Goal: Task Accomplishment & Management: Use online tool/utility

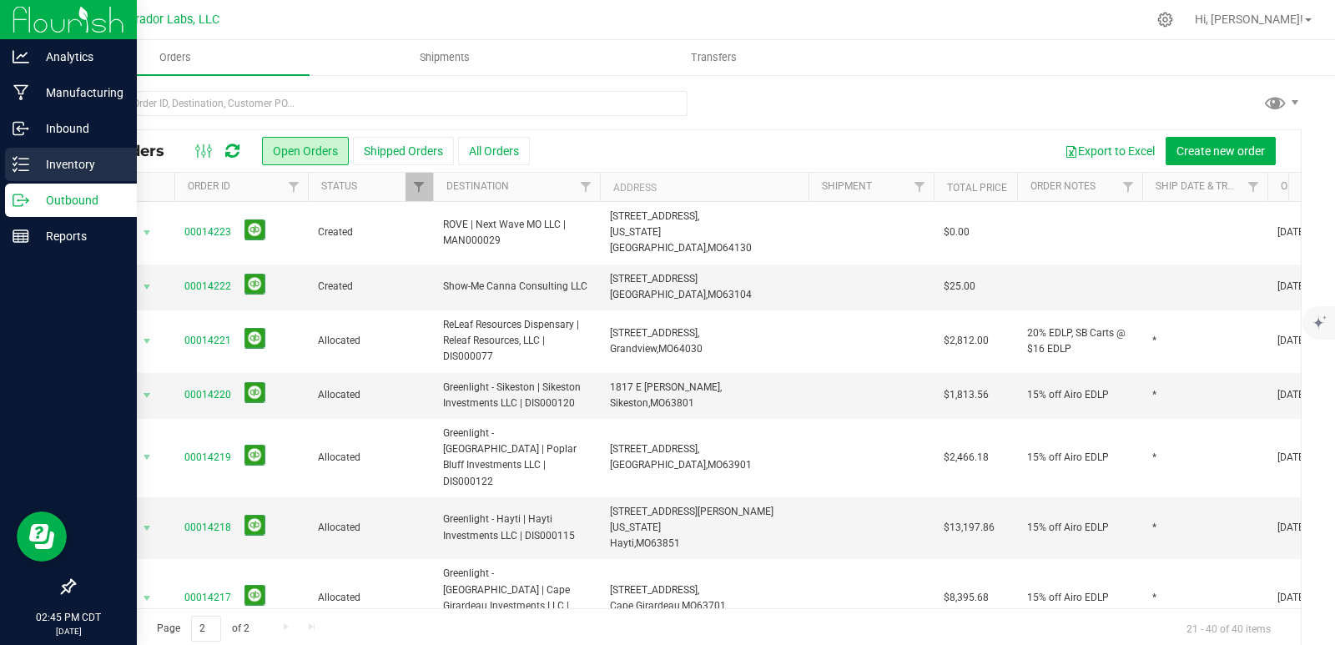
click at [21, 157] on icon at bounding box center [21, 164] width 17 height 17
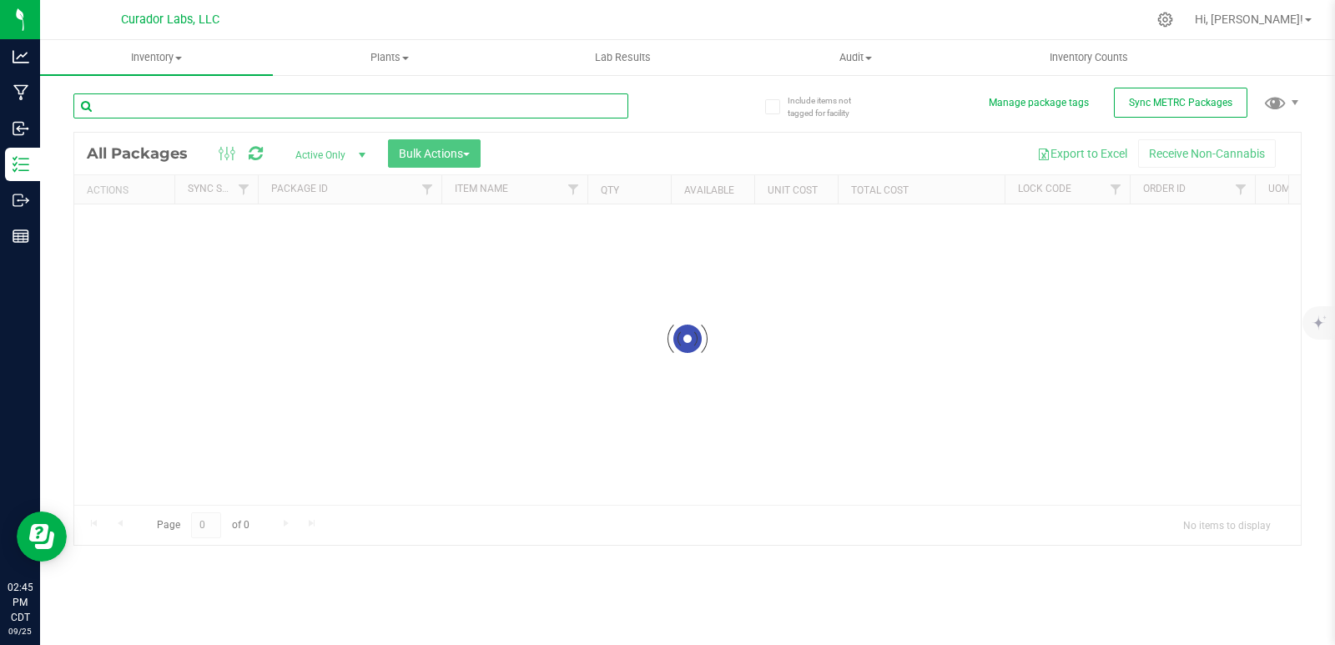
click at [229, 105] on input "text" at bounding box center [350, 105] width 555 height 25
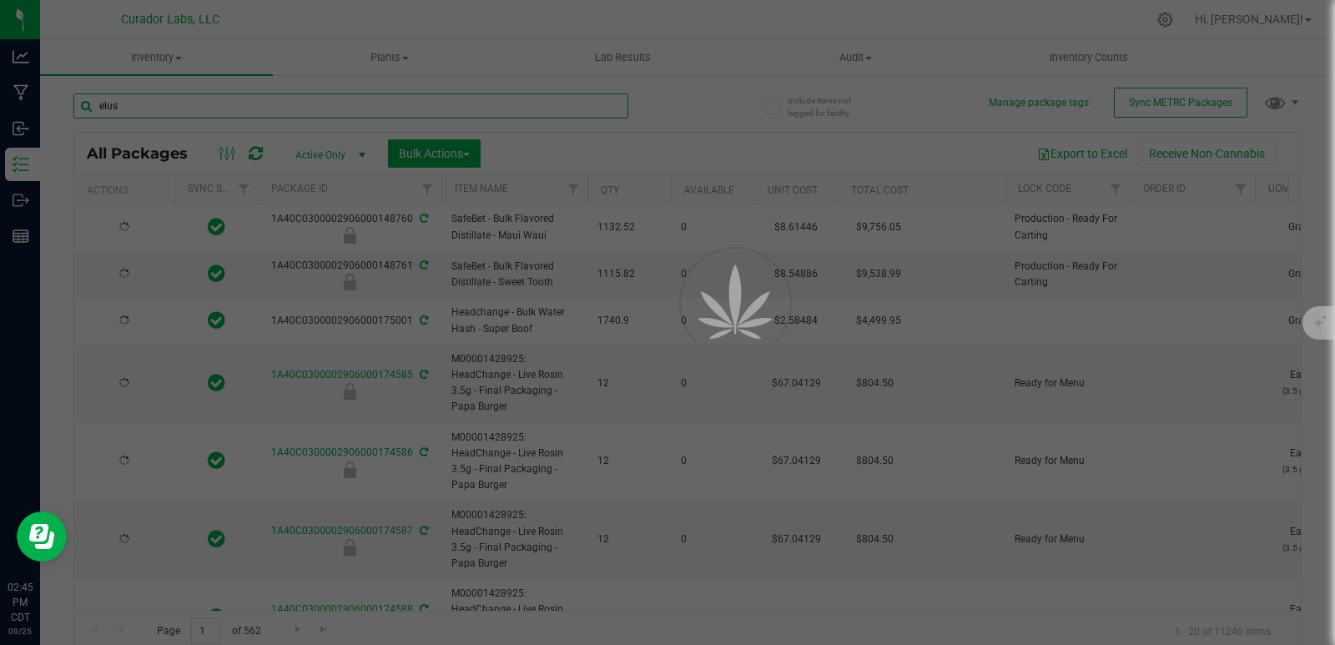
type input "elusi"
type input "[DATE]"
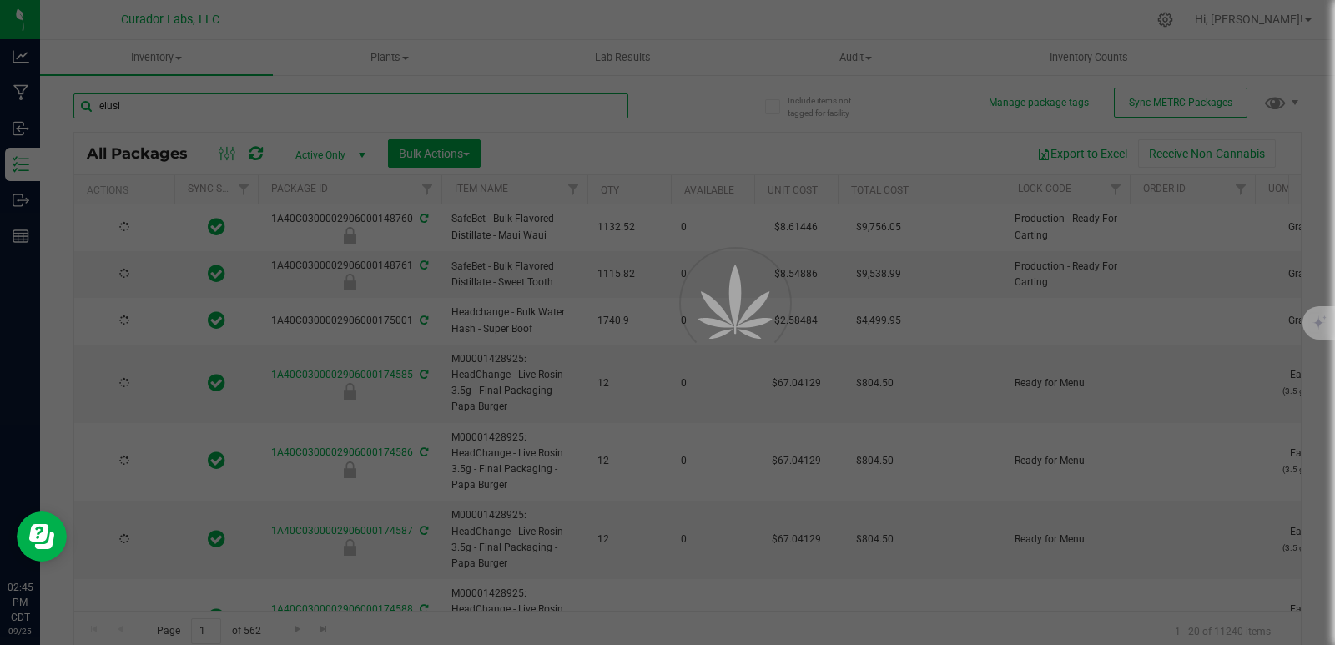
type input "[DATE]"
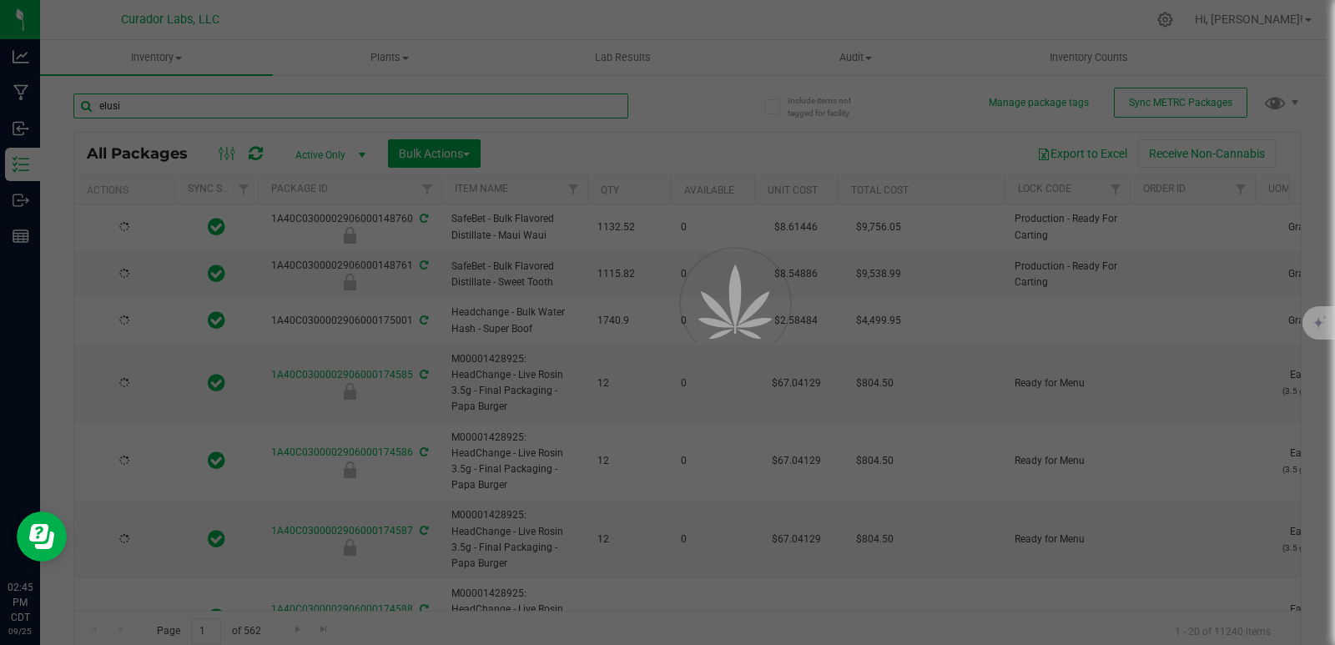
type input "[DATE]"
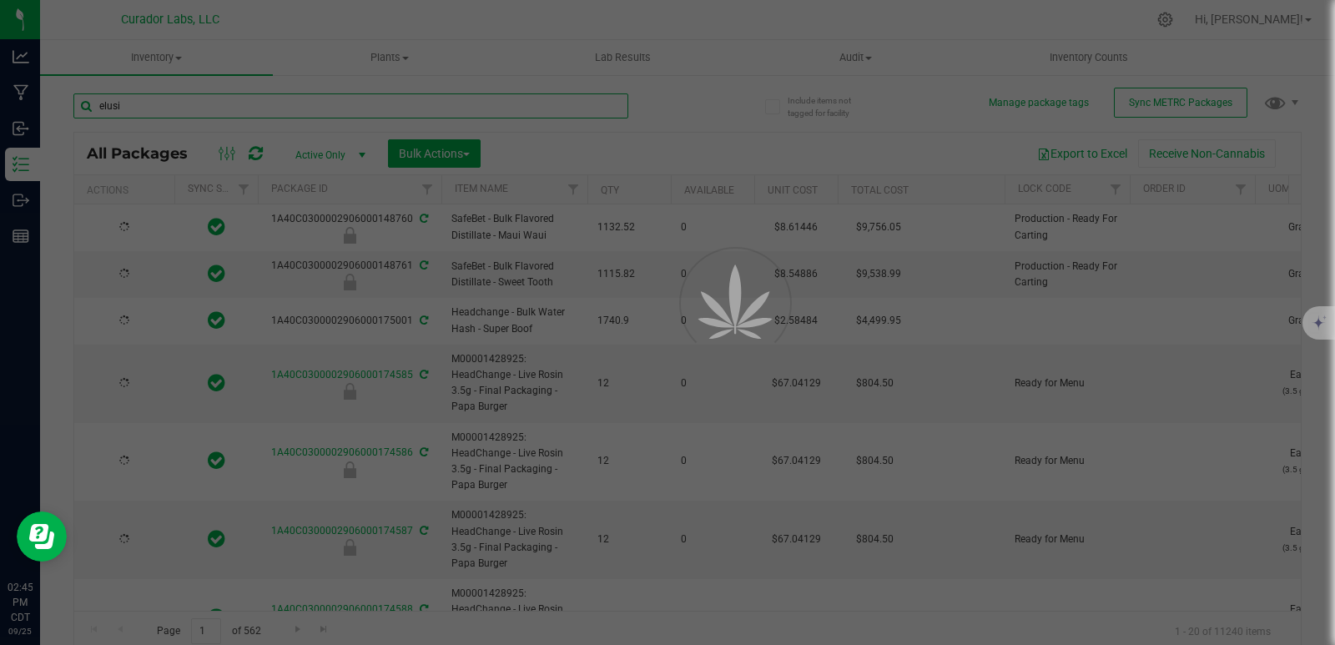
type input "[DATE]"
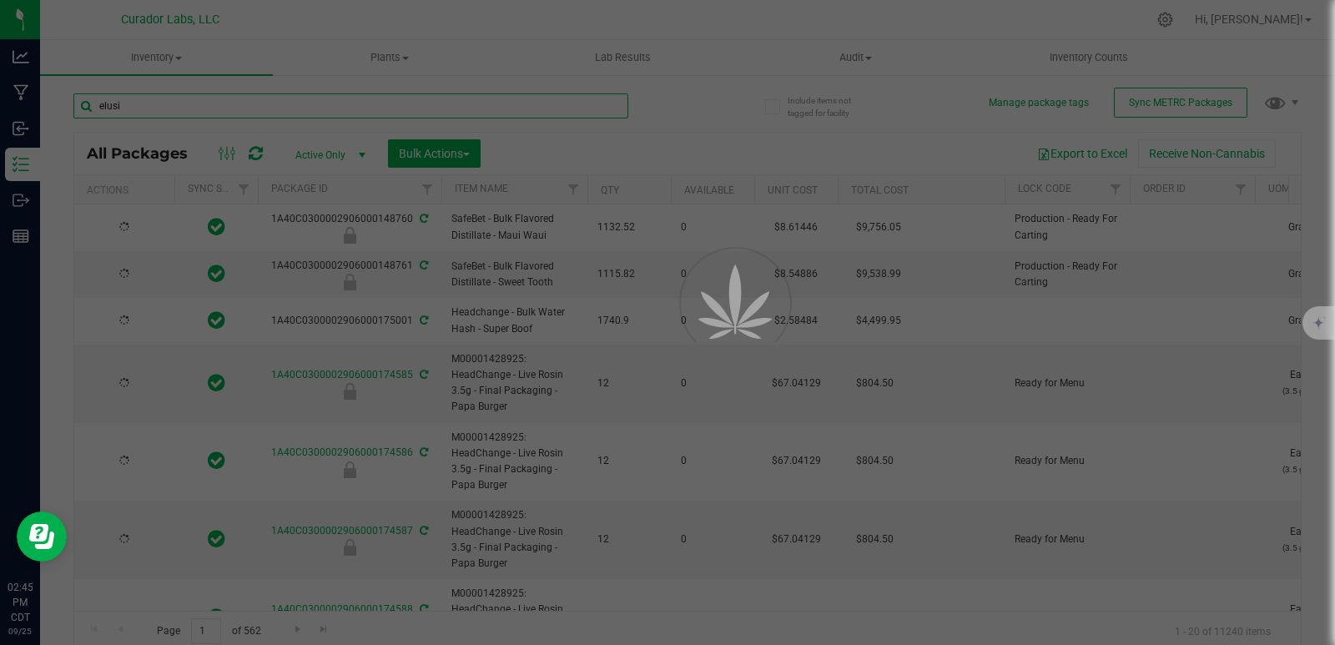
type input "[DATE]"
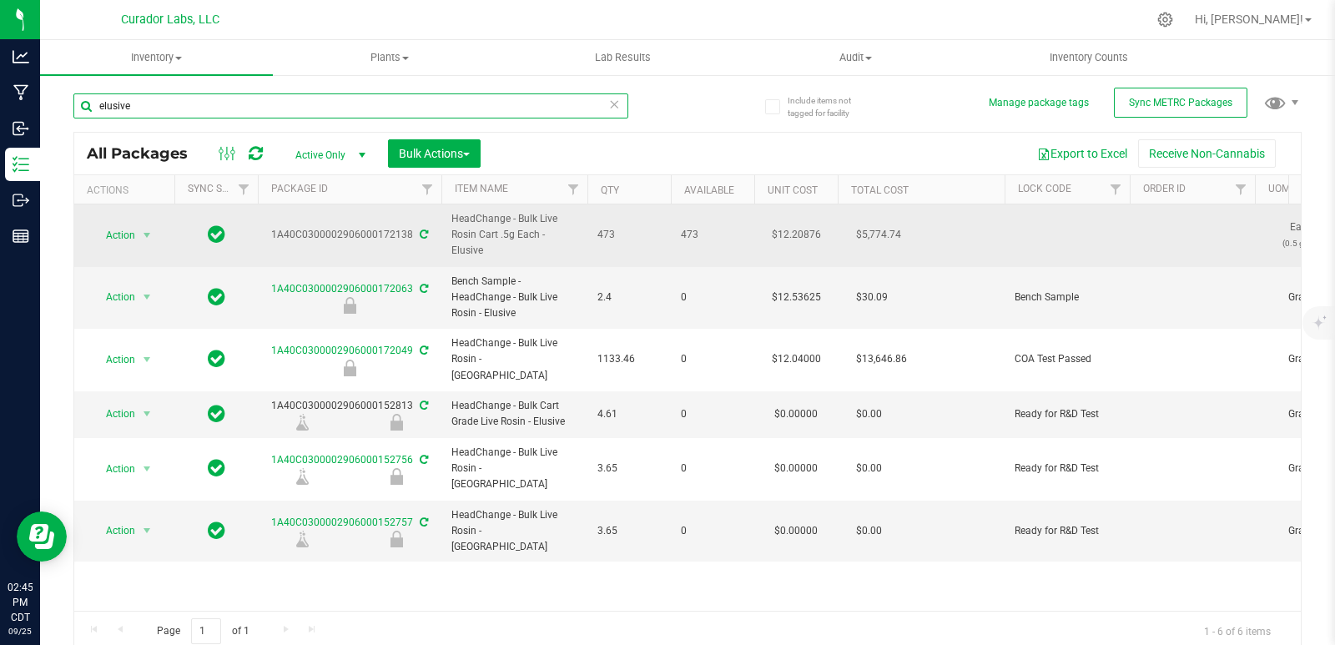
type input "elusive"
click at [511, 235] on span "HeadChange - Bulk Live Rosin Cart .5g Each - Elusive" at bounding box center [514, 235] width 126 height 48
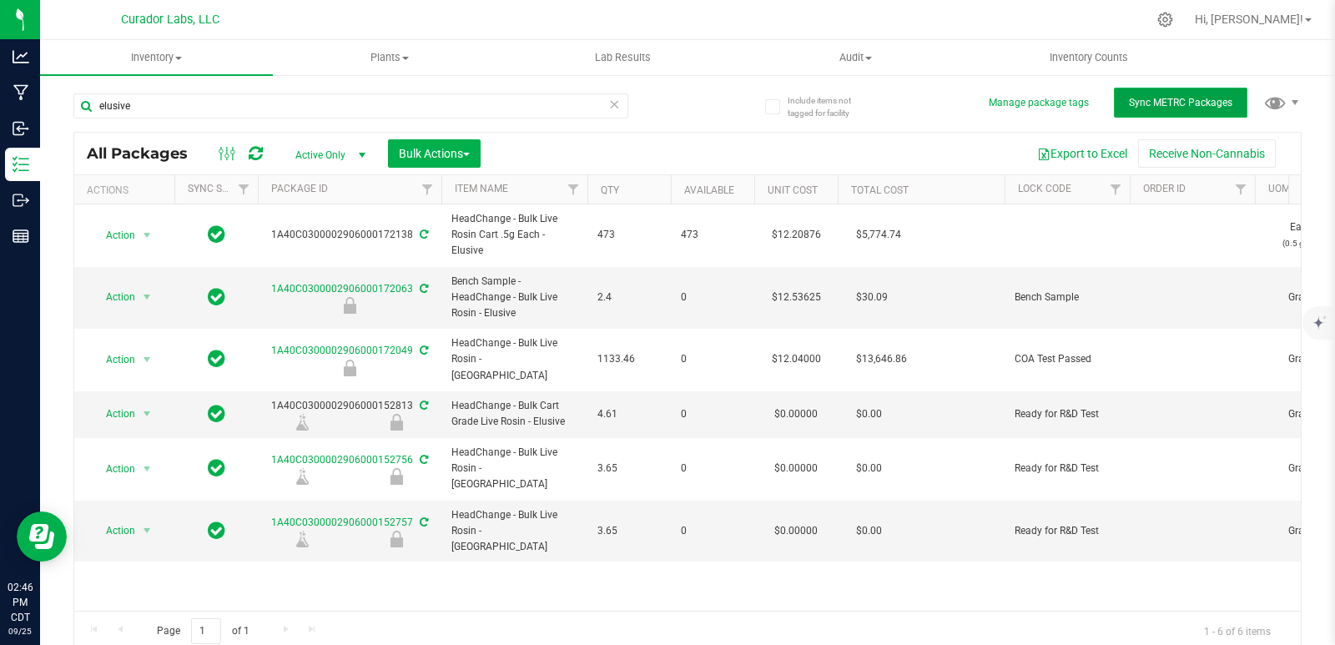
click at [1169, 93] on button "Sync METRC Packages" at bounding box center [1180, 103] width 133 height 30
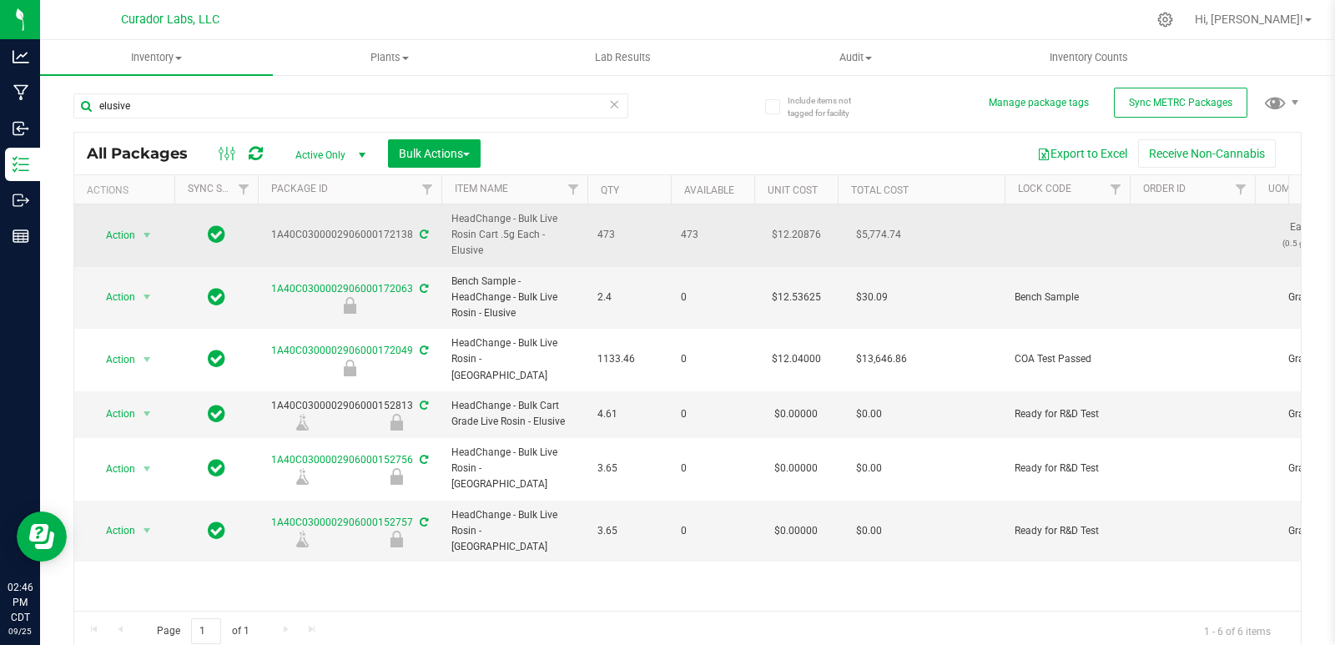
click at [425, 234] on icon at bounding box center [424, 234] width 8 height 10
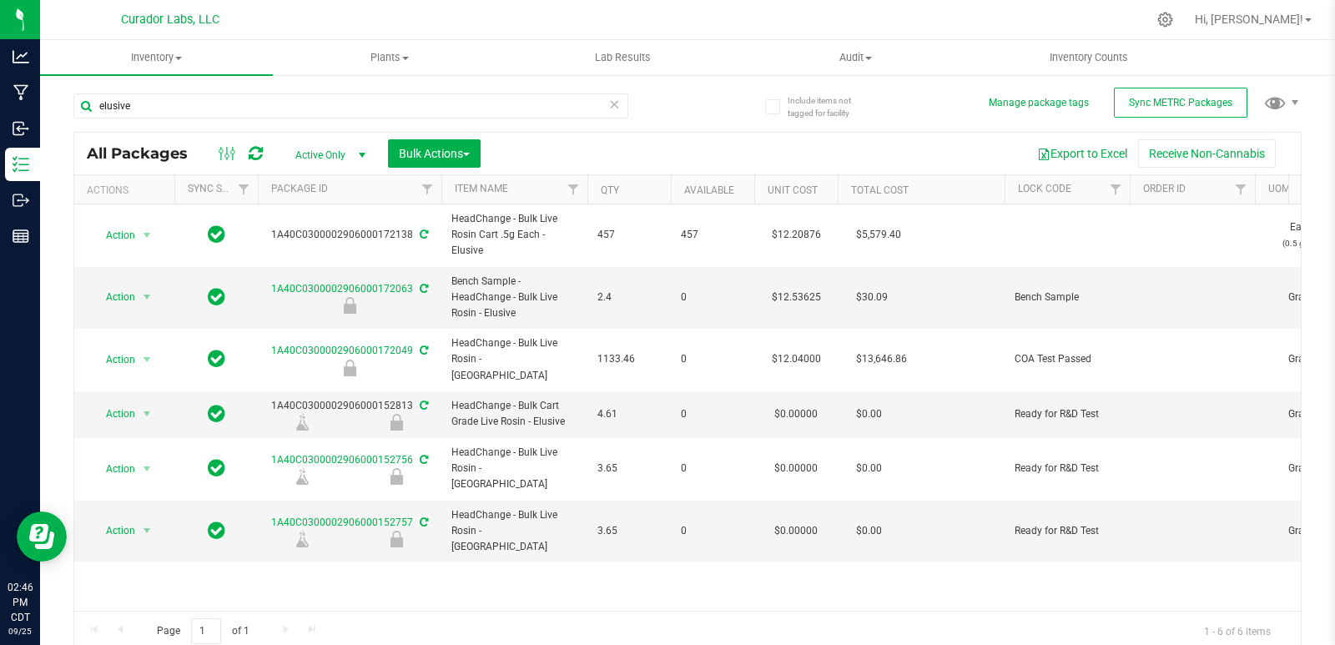
click at [255, 155] on icon at bounding box center [256, 153] width 14 height 17
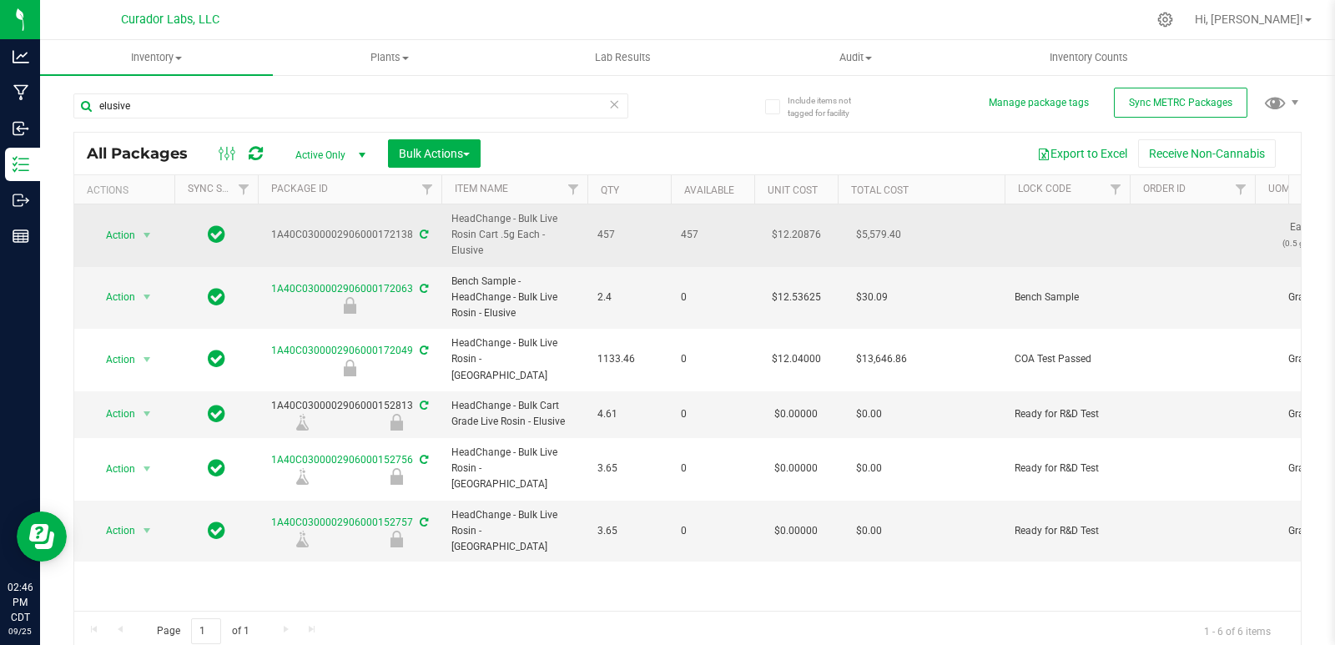
click at [525, 240] on span "HeadChange - Bulk Live Rosin Cart .5g Each - Elusive" at bounding box center [514, 235] width 126 height 48
click at [484, 249] on span "HeadChange - Bulk Live Rosin Cart .5g Each - Elusive" at bounding box center [514, 235] width 126 height 48
